Goal: Find specific page/section: Find specific page/section

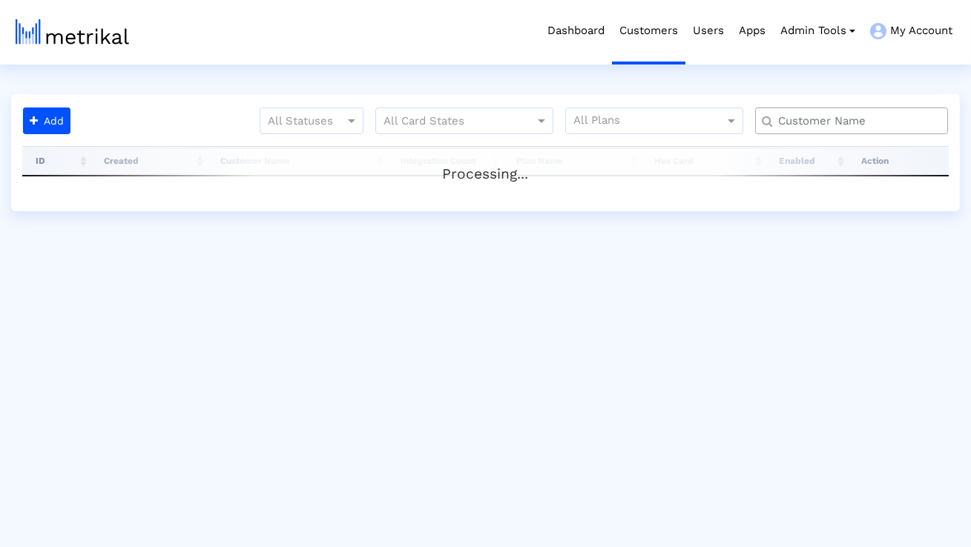
click at [805, 118] on input "text" at bounding box center [855, 121] width 174 height 16
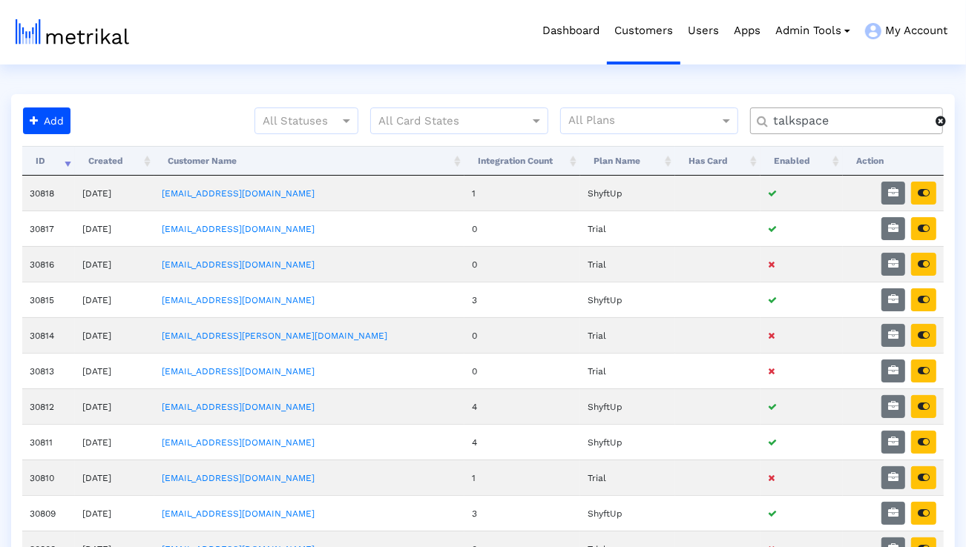
type input "talkspace"
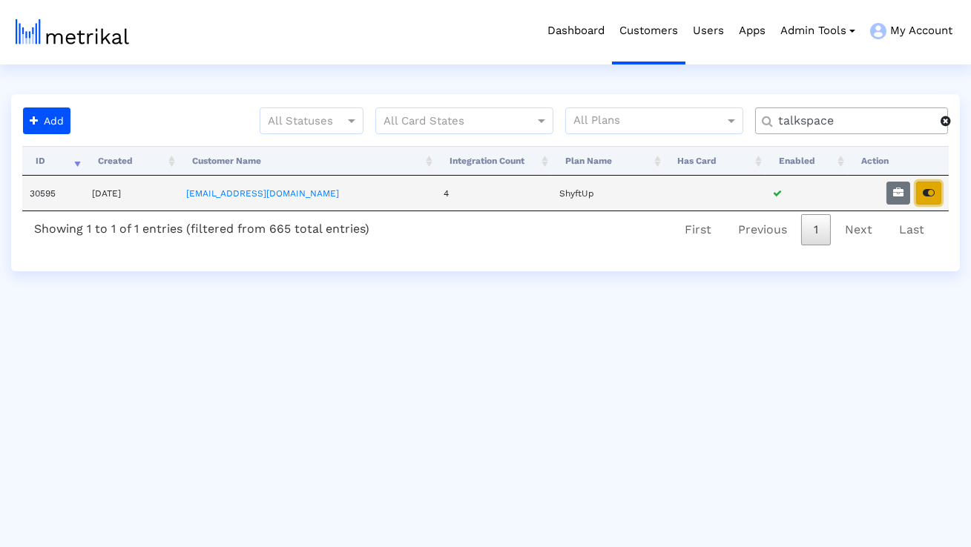
click at [940, 197] on button "button" at bounding box center [928, 193] width 25 height 23
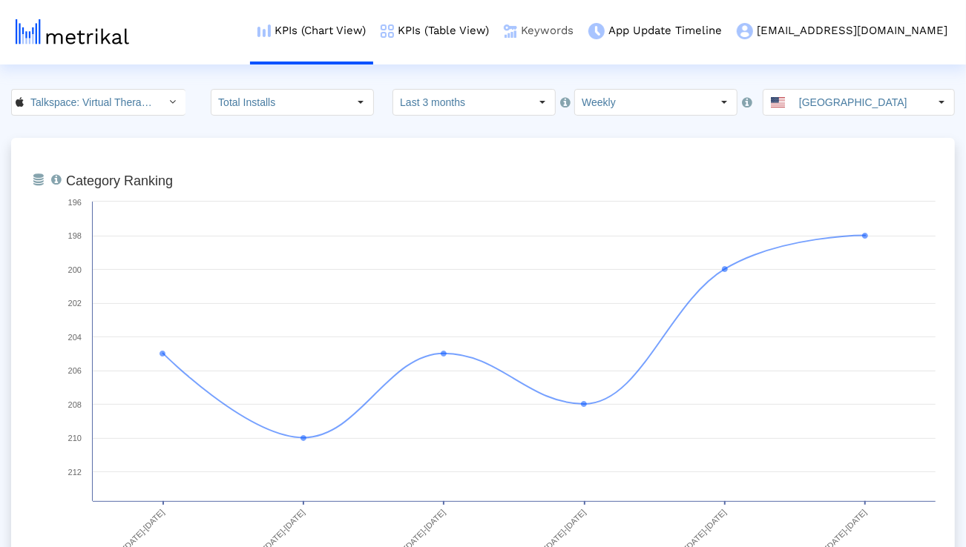
click at [581, 29] on link "Keywords" at bounding box center [538, 31] width 85 height 62
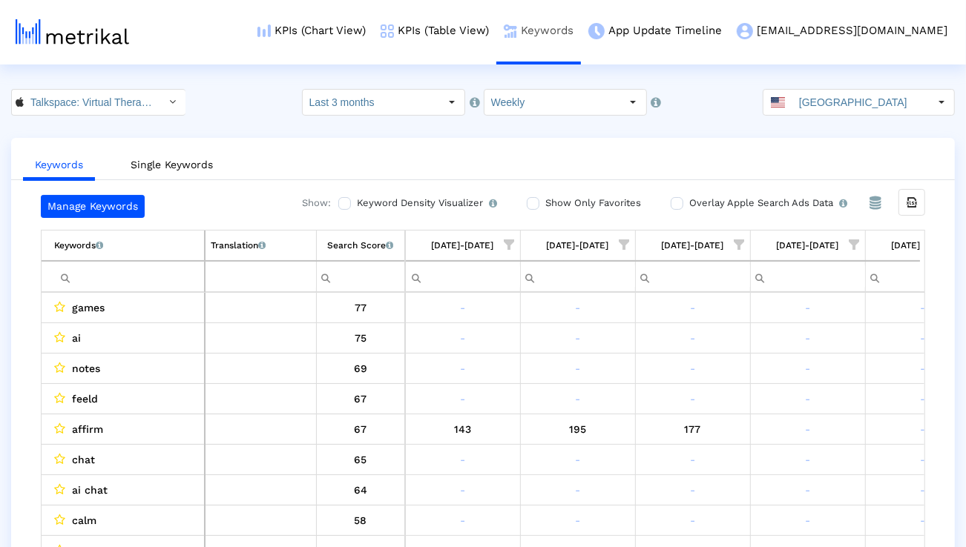
scroll to position [0, 979]
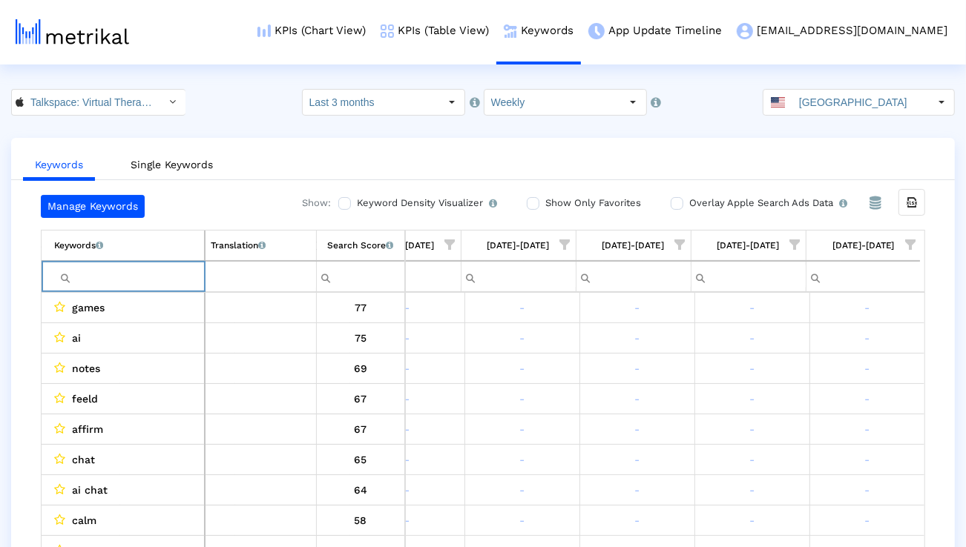
click at [176, 275] on input "Filter cell" at bounding box center [129, 277] width 150 height 24
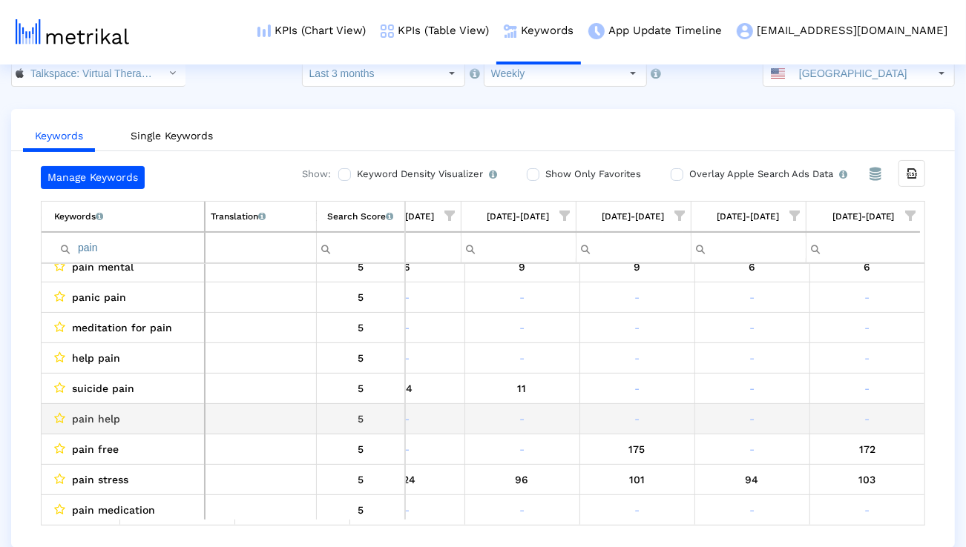
scroll to position [168, 0]
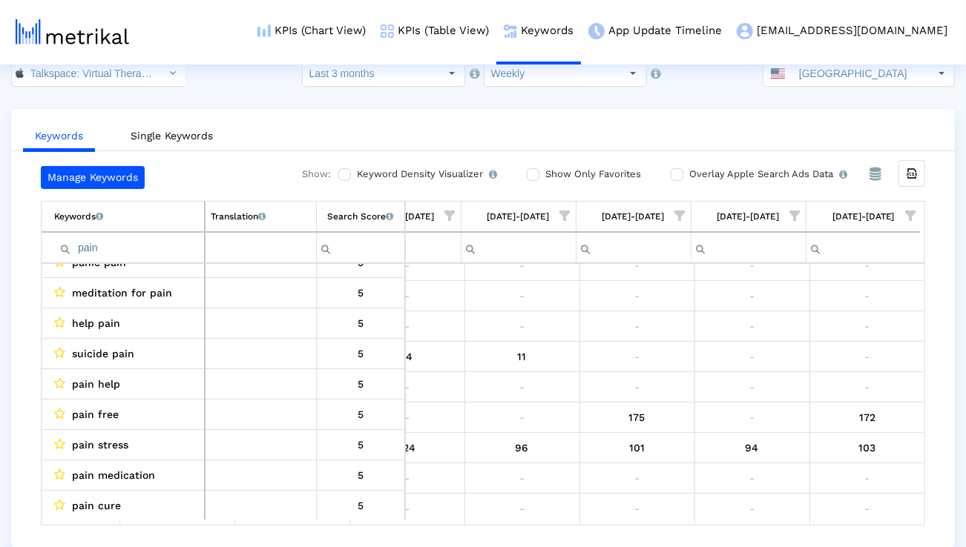
click at [192, 243] on input "pain" at bounding box center [129, 248] width 150 height 24
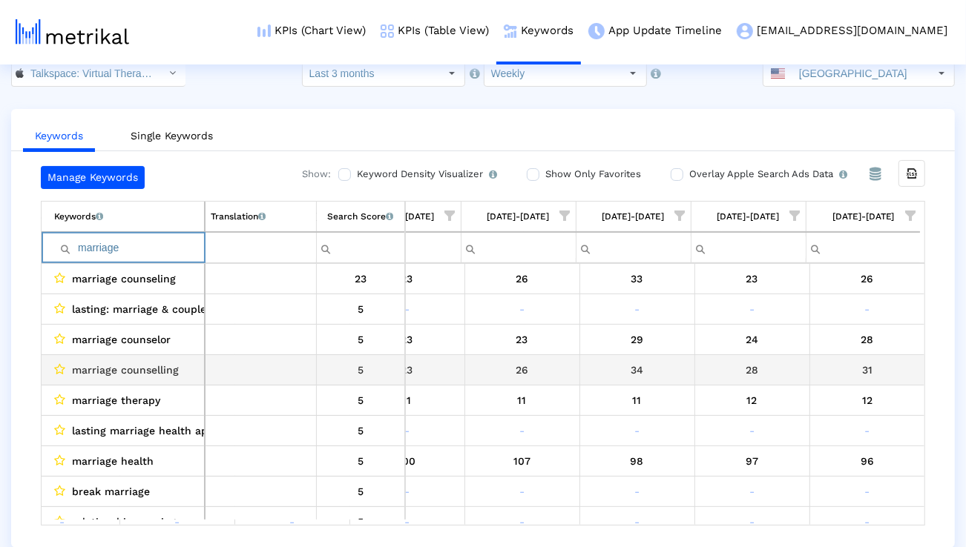
scroll to position [3, 0]
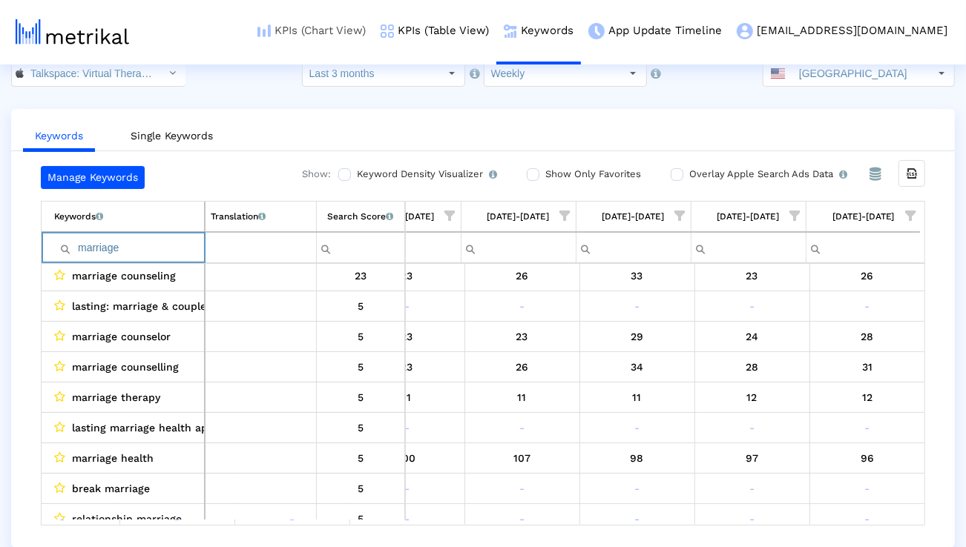
type input "f"
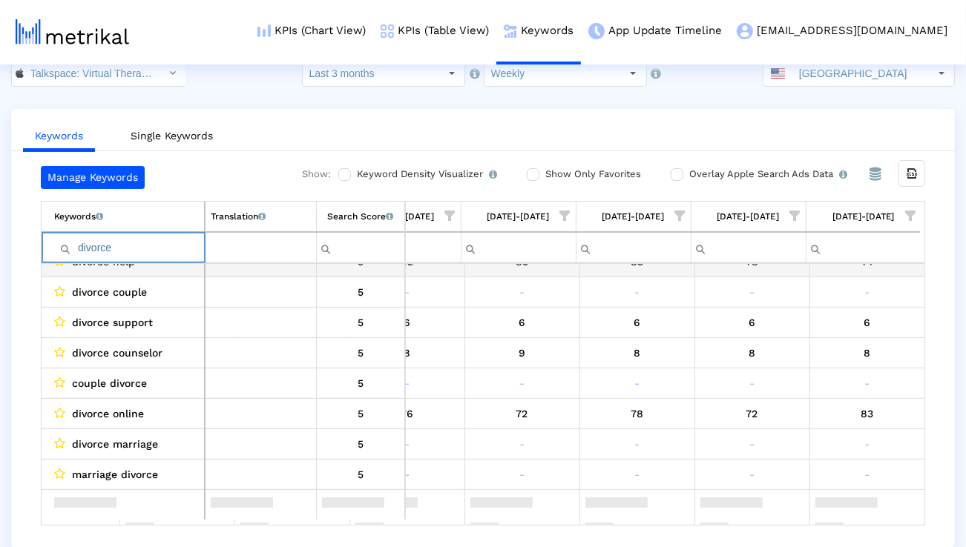
scroll to position [0, 0]
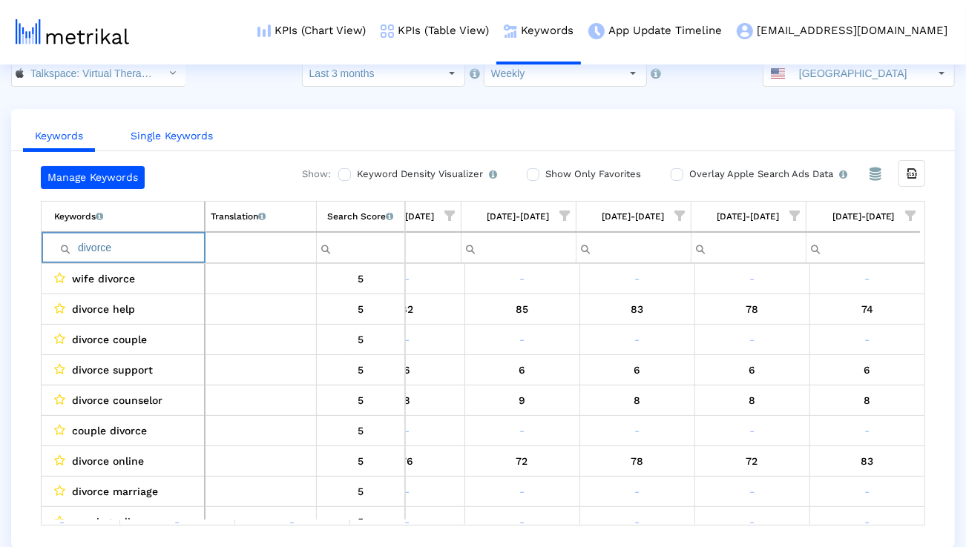
type input "divorce"
click at [214, 140] on link "Single Keywords" at bounding box center [172, 135] width 106 height 27
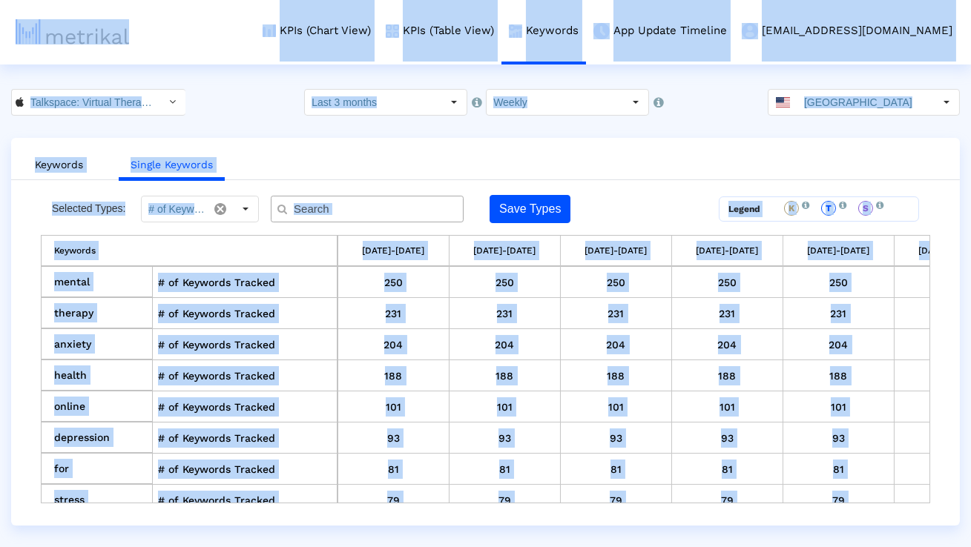
click at [417, 194] on div "Keywords Single Keywords Selected Types: # of Keywords Tracked Save Types Legen…" at bounding box center [485, 332] width 949 height 388
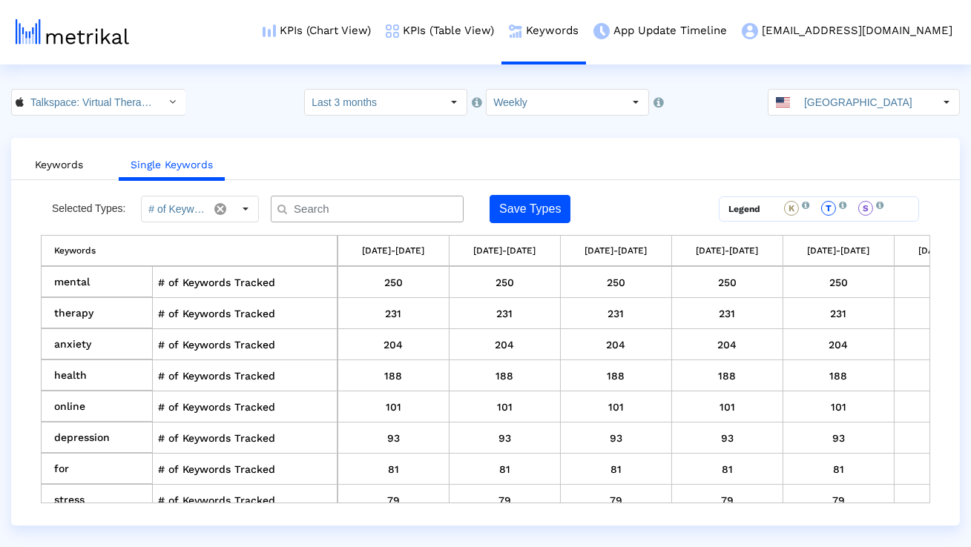
click at [410, 204] on input "text" at bounding box center [370, 210] width 174 height 16
drag, startPoint x: 97, startPoint y: 284, endPoint x: 56, endPoint y: 284, distance: 41.5
click at [56, 284] on td "mental" at bounding box center [97, 282] width 111 height 31
copy td "mental"
drag, startPoint x: 90, startPoint y: 372, endPoint x: 56, endPoint y: 372, distance: 33.4
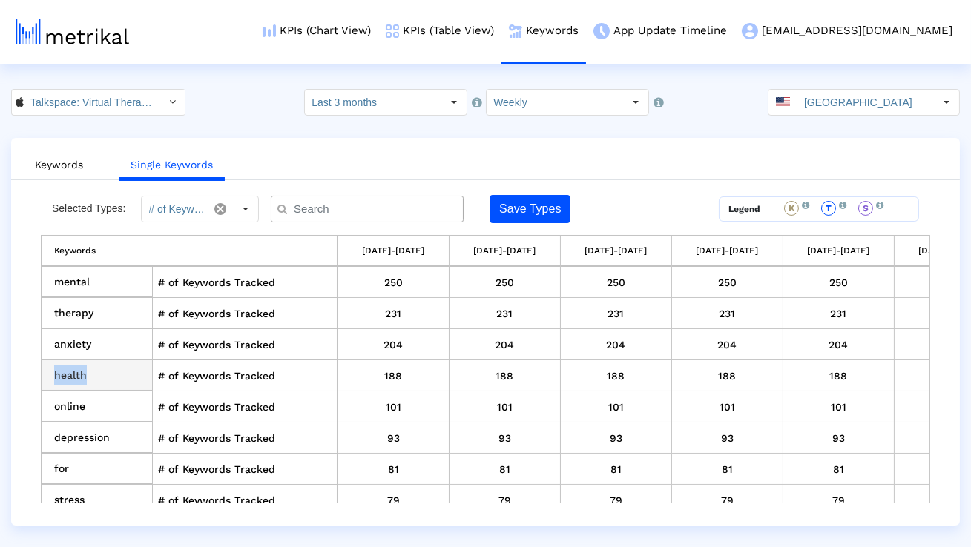
click at [56, 372] on td "health" at bounding box center [97, 375] width 111 height 31
copy td "health"
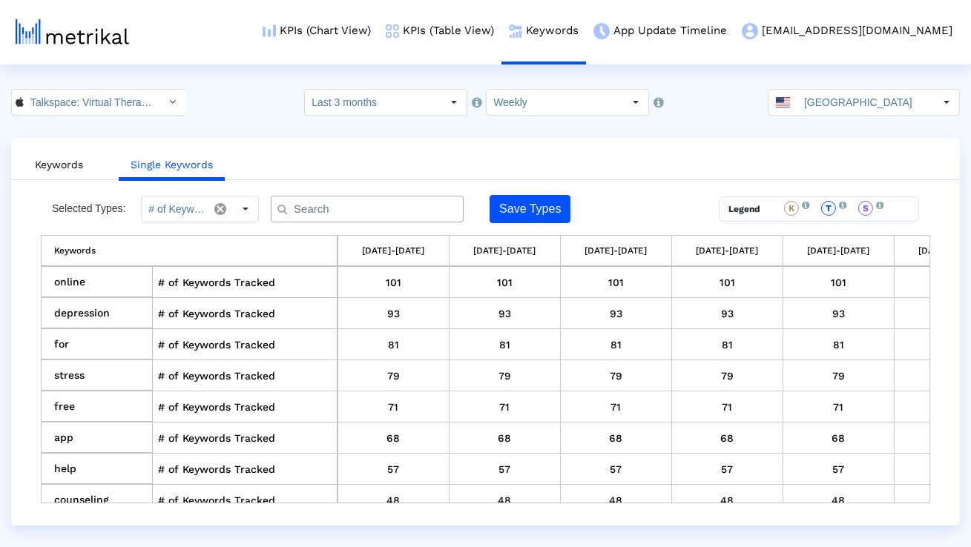
scroll to position [123, 0]
drag, startPoint x: 112, startPoint y: 285, endPoint x: 57, endPoint y: 285, distance: 54.9
click at [57, 285] on td "online" at bounding box center [97, 283] width 111 height 31
copy td "online"
click at [136, 321] on td "depression" at bounding box center [97, 315] width 111 height 31
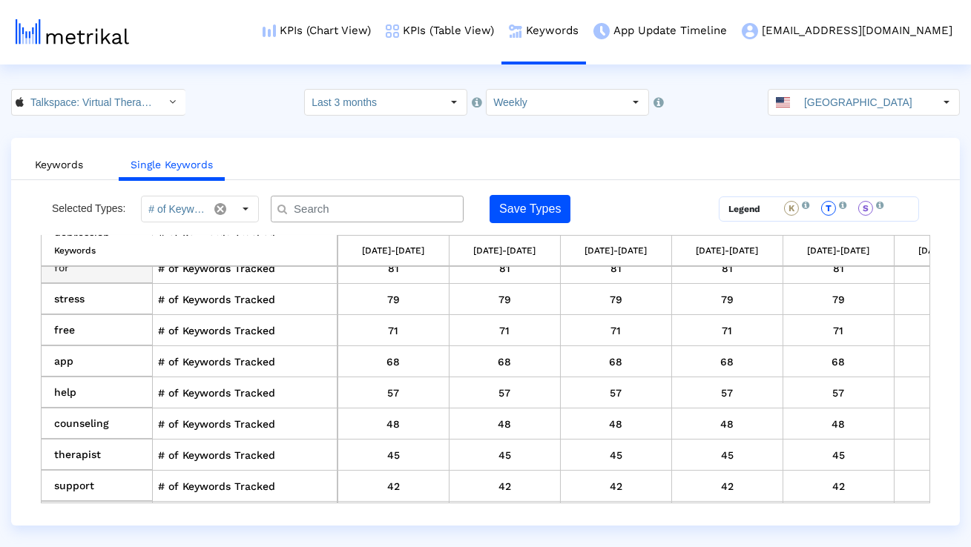
scroll to position [205, 0]
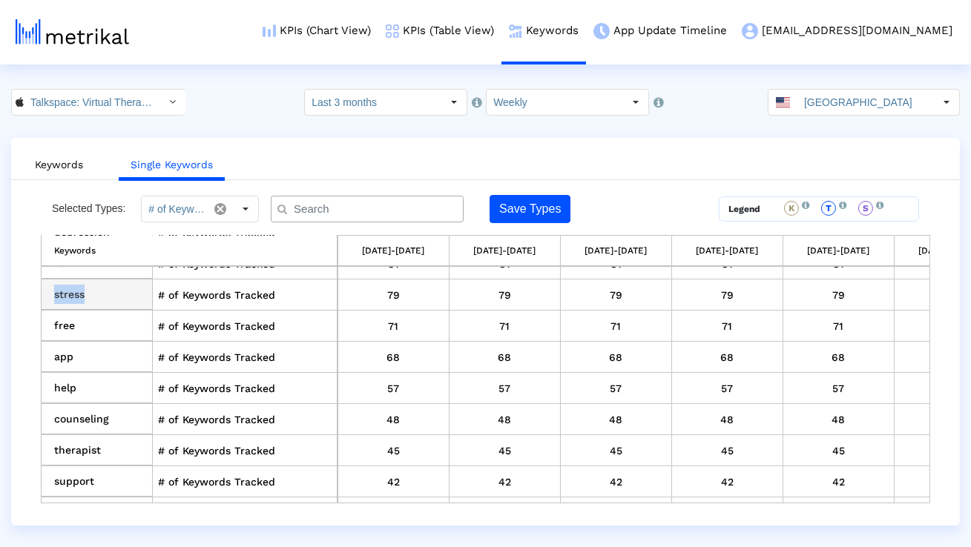
drag, startPoint x: 98, startPoint y: 301, endPoint x: 55, endPoint y: 297, distance: 43.2
click at [55, 297] on td "stress" at bounding box center [97, 295] width 111 height 31
copy td "stress"
drag, startPoint x: 86, startPoint y: 330, endPoint x: 56, endPoint y: 323, distance: 31.1
click at [56, 323] on td "free" at bounding box center [97, 326] width 111 height 31
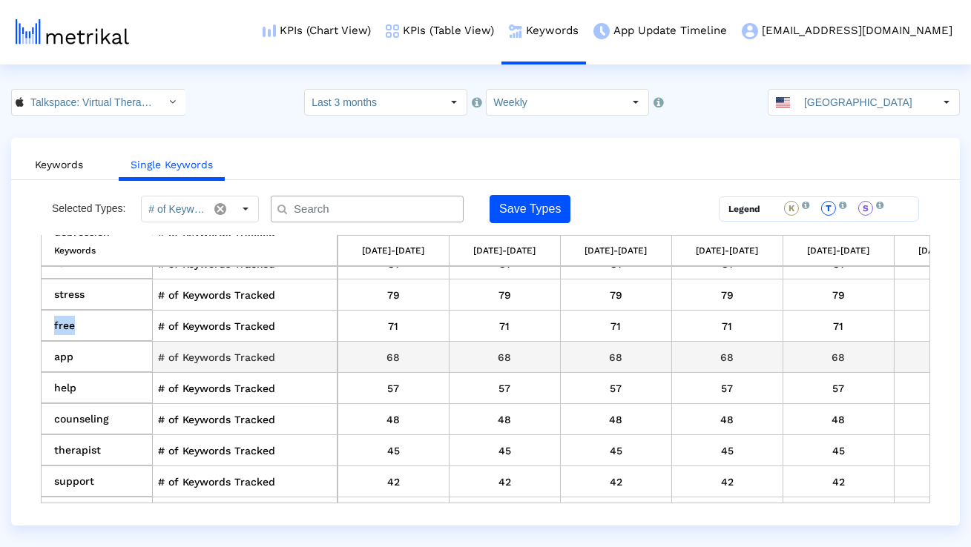
copy td "free"
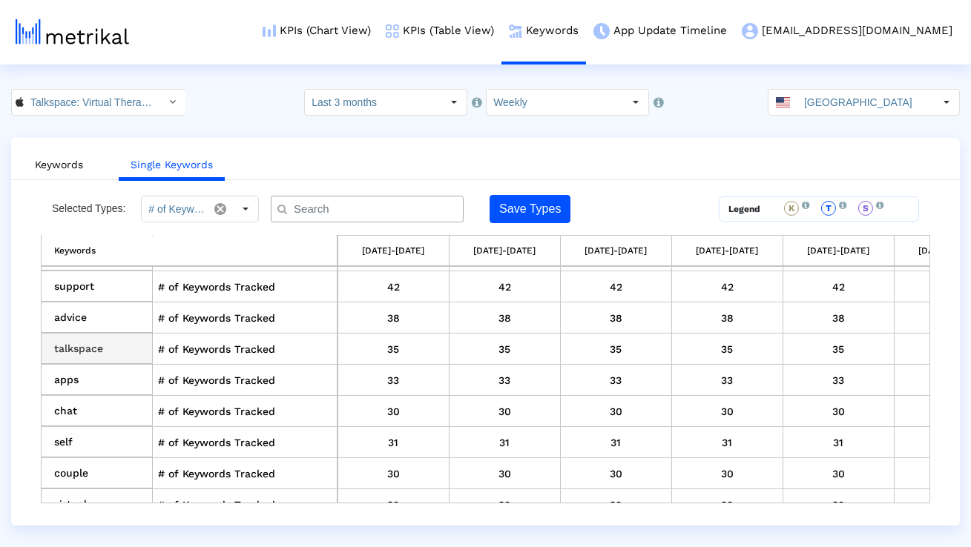
scroll to position [403, 0]
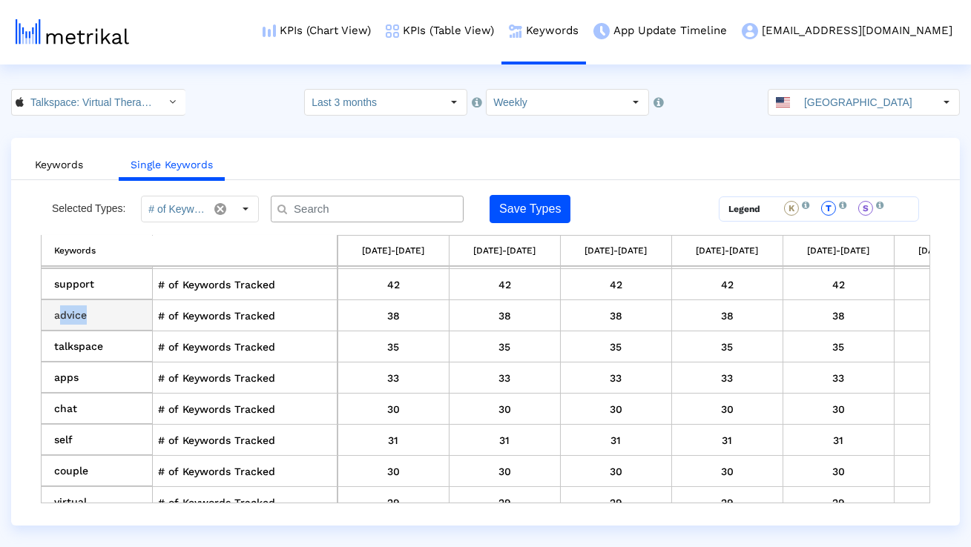
drag, startPoint x: 92, startPoint y: 317, endPoint x: 59, endPoint y: 317, distance: 33.4
click at [59, 317] on td "advice" at bounding box center [97, 315] width 111 height 31
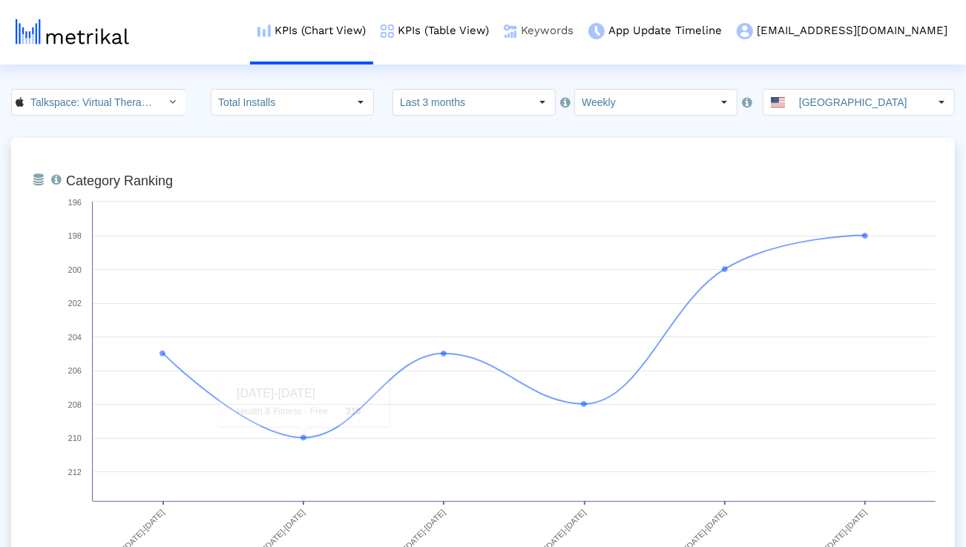
click at [581, 42] on link "Keywords" at bounding box center [538, 31] width 85 height 62
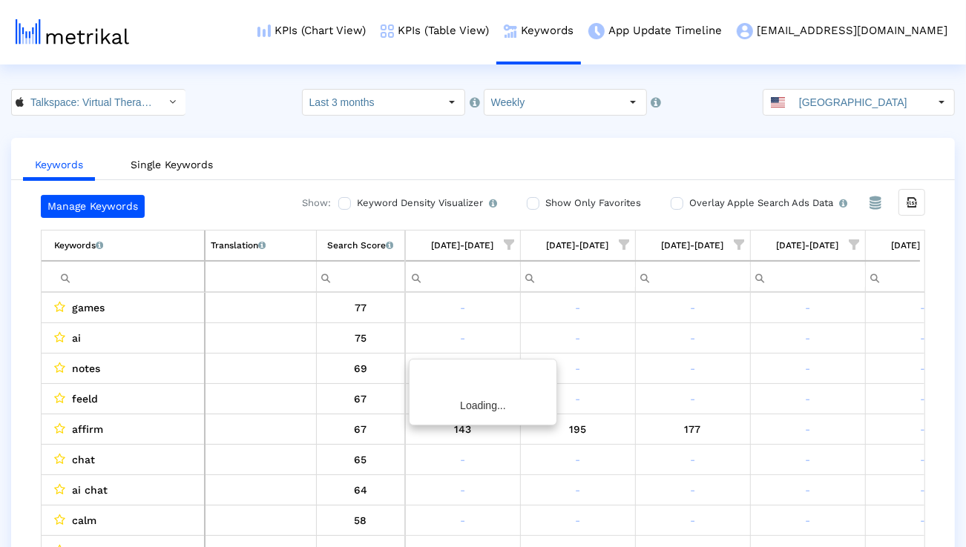
scroll to position [0, 979]
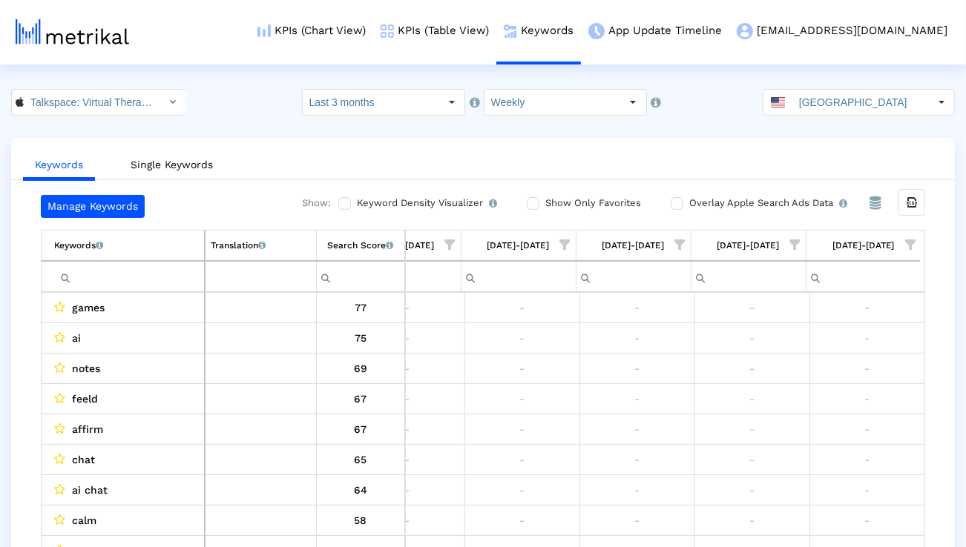
click at [136, 273] on input "Filter cell" at bounding box center [129, 277] width 150 height 24
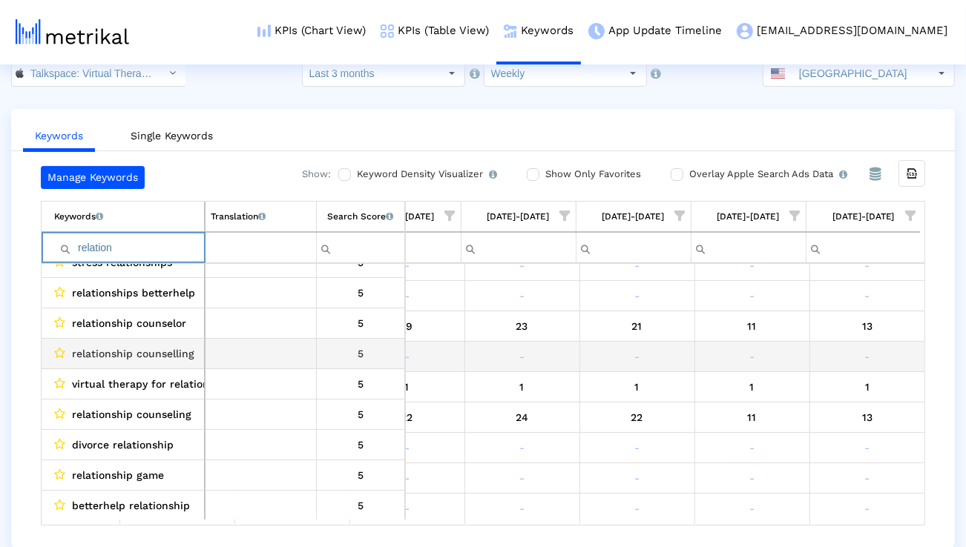
scroll to position [877, 0]
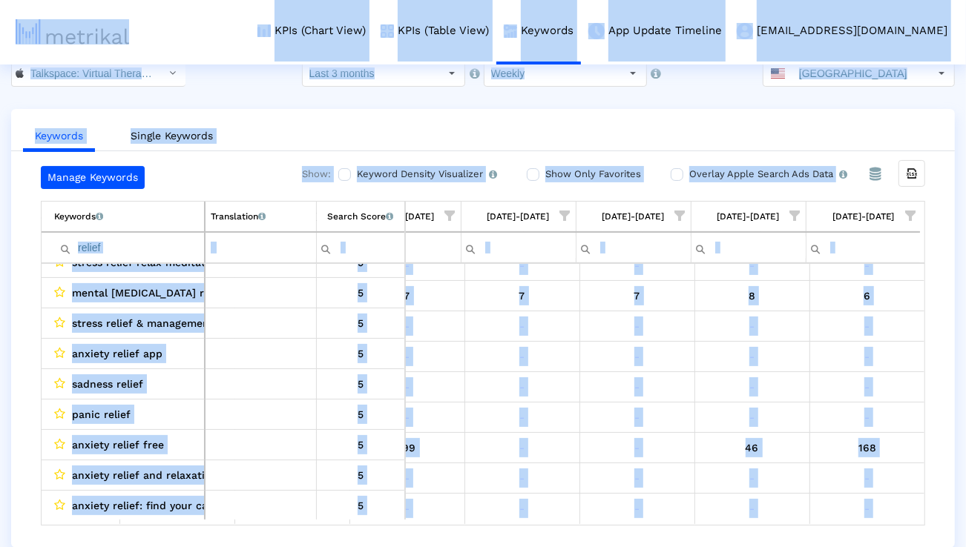
click at [174, 254] on input "relief" at bounding box center [129, 248] width 150 height 24
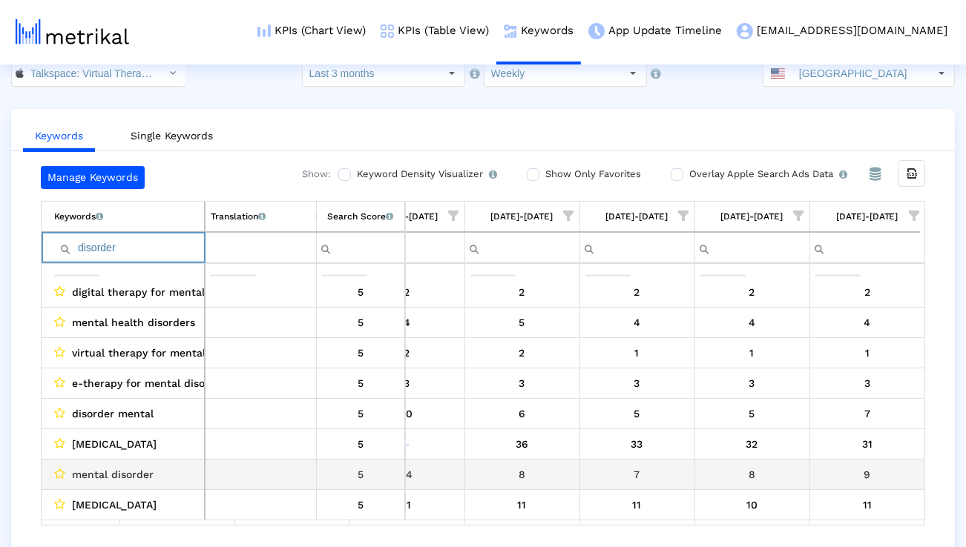
scroll to position [111, 0]
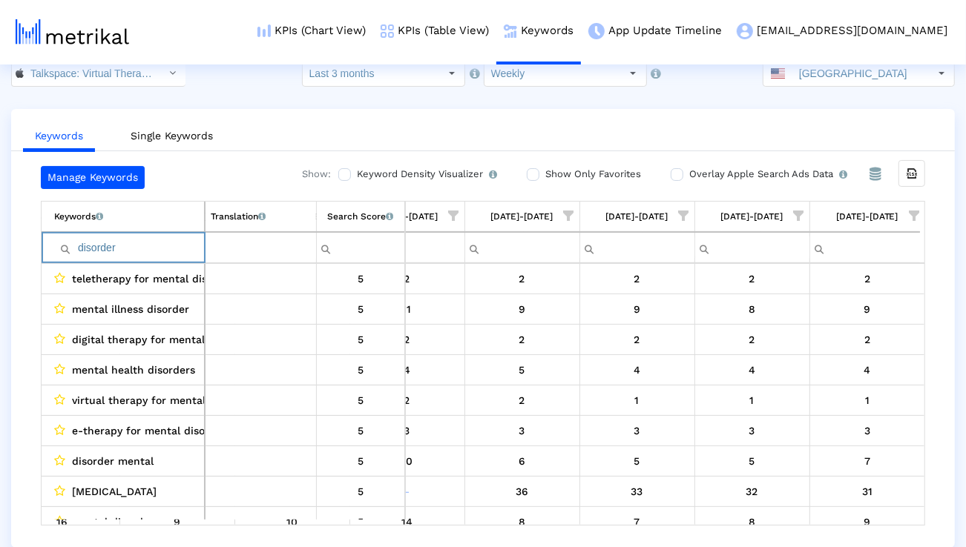
paste input "advice"
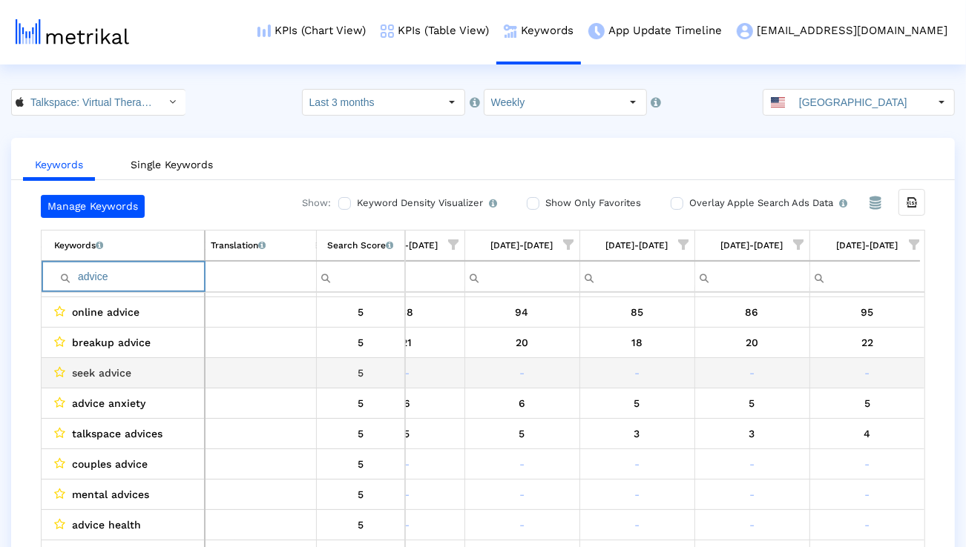
scroll to position [1246, 0]
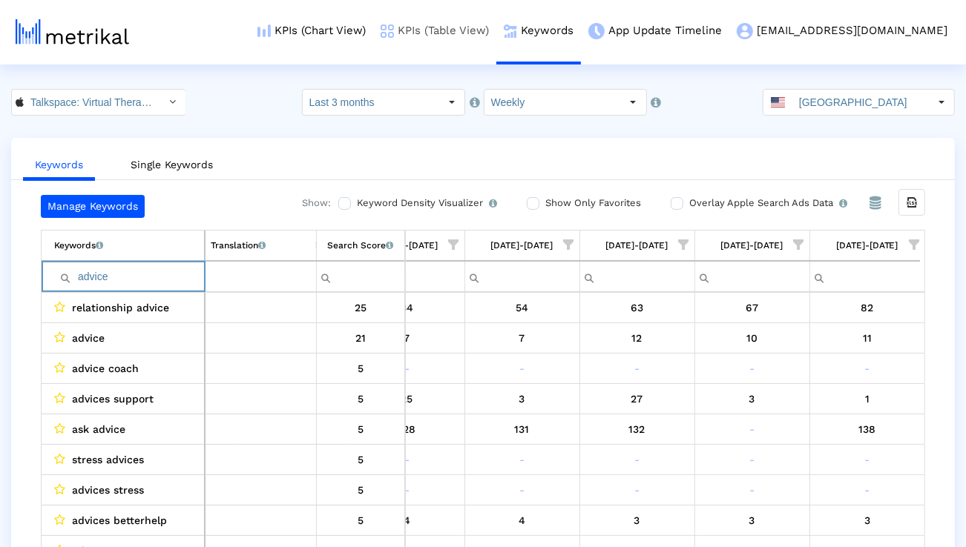
type input "advice"
